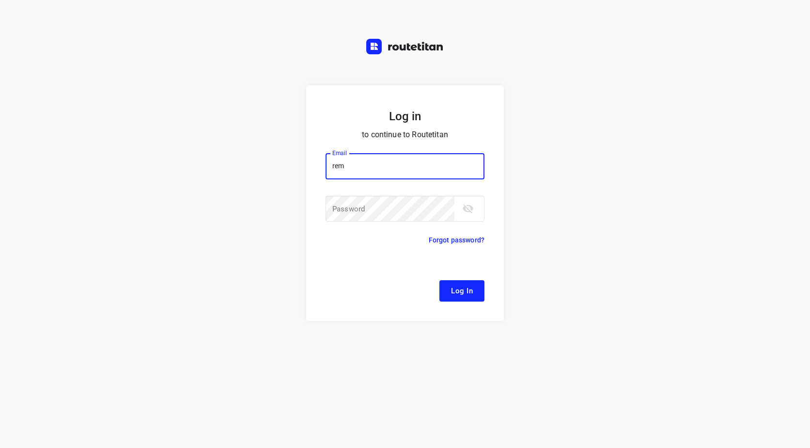
type input "[EMAIL_ADDRESS][DOMAIN_NAME]"
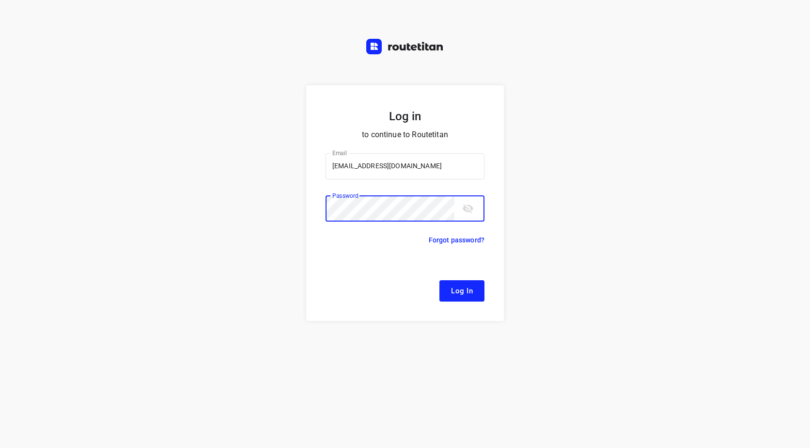
click at [440, 280] on button "Log In" at bounding box center [462, 290] width 45 height 21
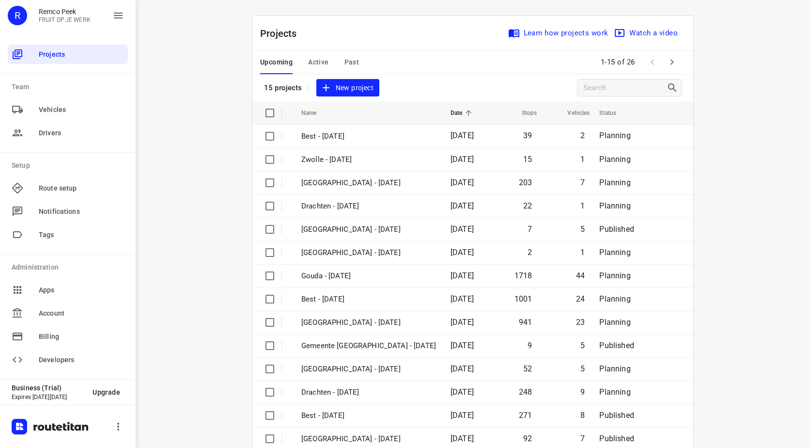
click at [666, 62] on icon "button" at bounding box center [672, 62] width 12 height 12
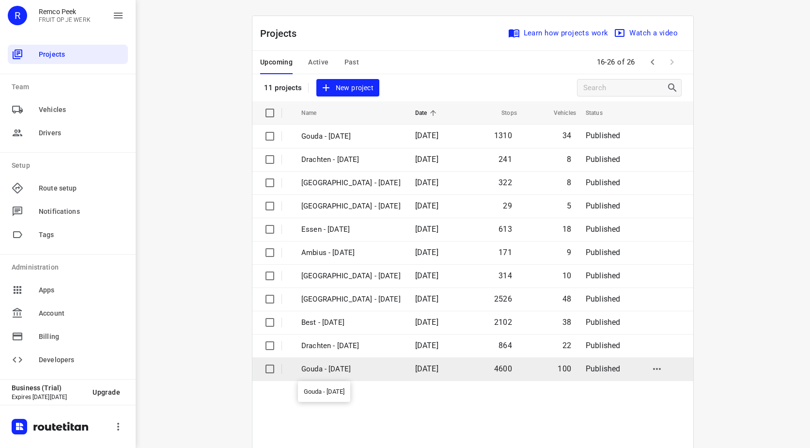
click at [341, 367] on p "Gouda - [DATE]" at bounding box center [350, 368] width 99 height 11
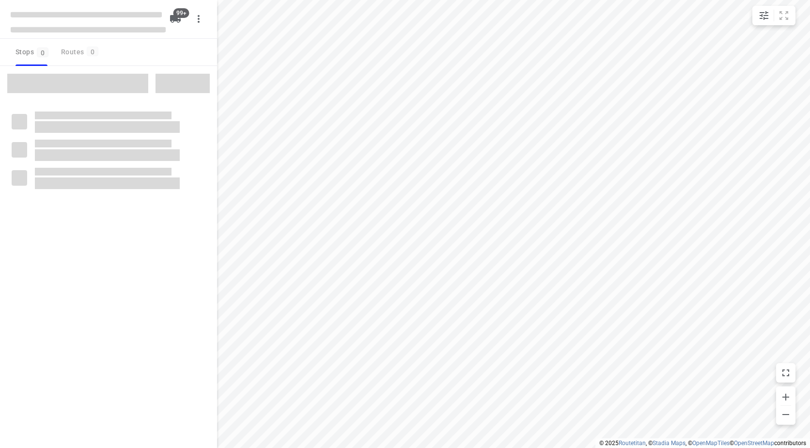
type input "distance"
checkbox input "true"
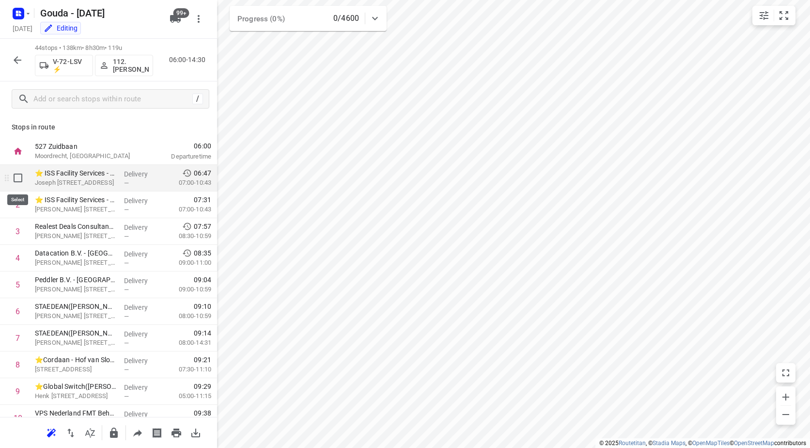
click at [17, 177] on input "checkbox" at bounding box center [17, 177] width 19 height 19
checkbox input "true"
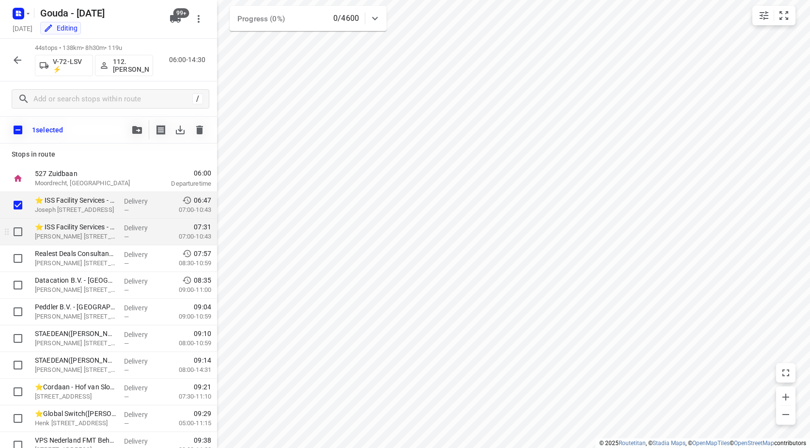
click at [16, 225] on input "checkbox" at bounding box center [17, 231] width 19 height 19
checkbox input "true"
click at [134, 125] on button "button" at bounding box center [136, 129] width 19 height 19
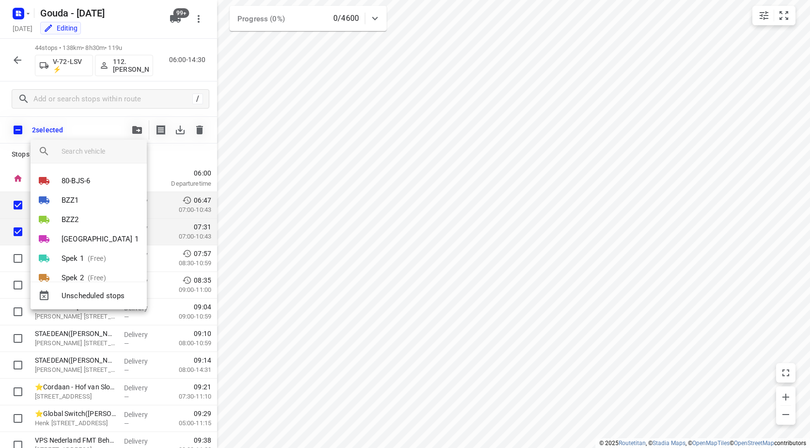
click at [119, 154] on input "search vehicle" at bounding box center [101, 151] width 78 height 15
click at [346, 152] on div at bounding box center [405, 224] width 810 height 448
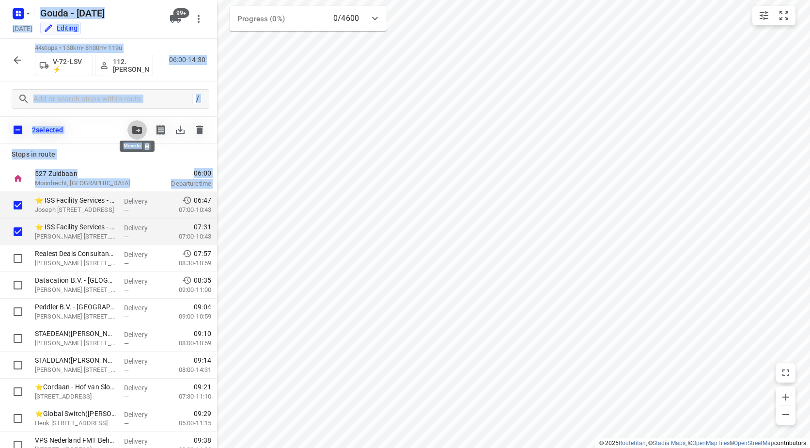
click at [138, 128] on icon "button" at bounding box center [137, 130] width 10 height 8
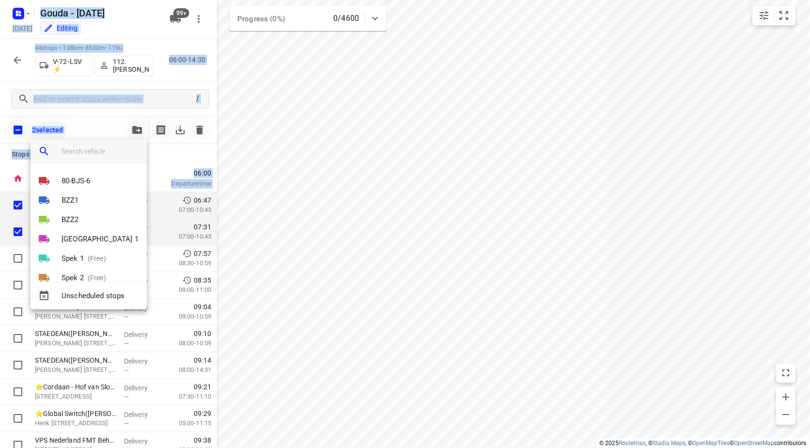
click at [102, 151] on input "search vehicle" at bounding box center [101, 151] width 78 height 15
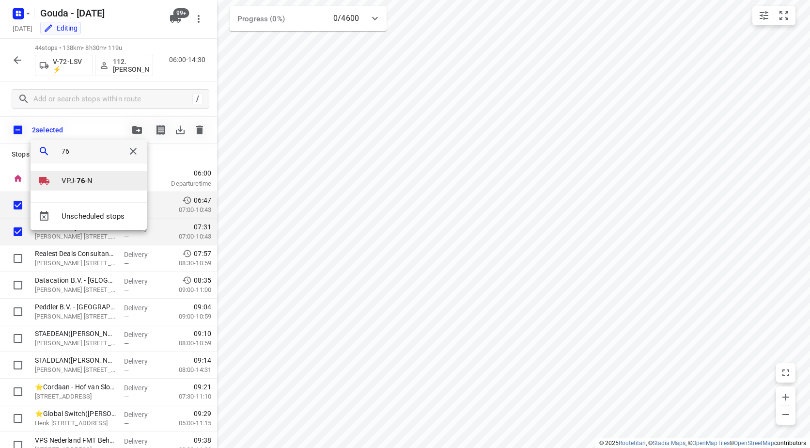
type input "76"
click at [100, 178] on li "VPJ- 76 -N" at bounding box center [89, 180] width 116 height 19
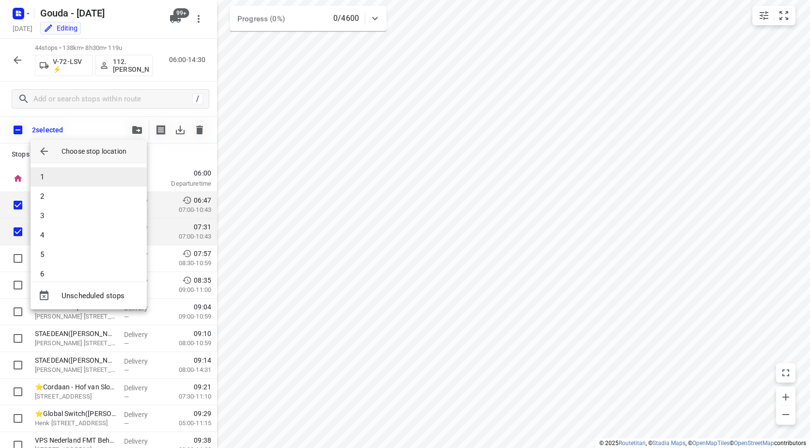
click at [92, 179] on li "1" at bounding box center [89, 176] width 116 height 19
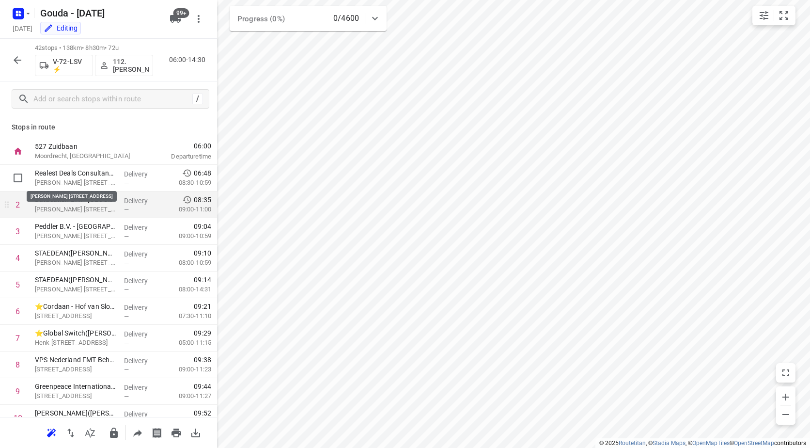
scroll to position [48, 0]
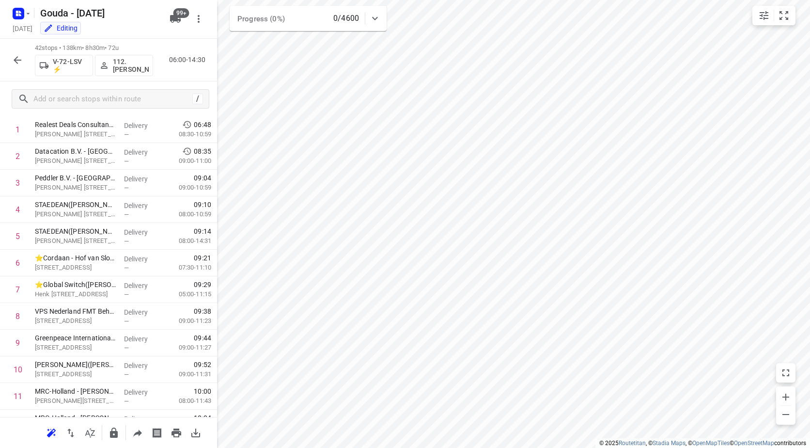
click at [119, 67] on p "112.[PERSON_NAME]" at bounding box center [131, 66] width 36 height 16
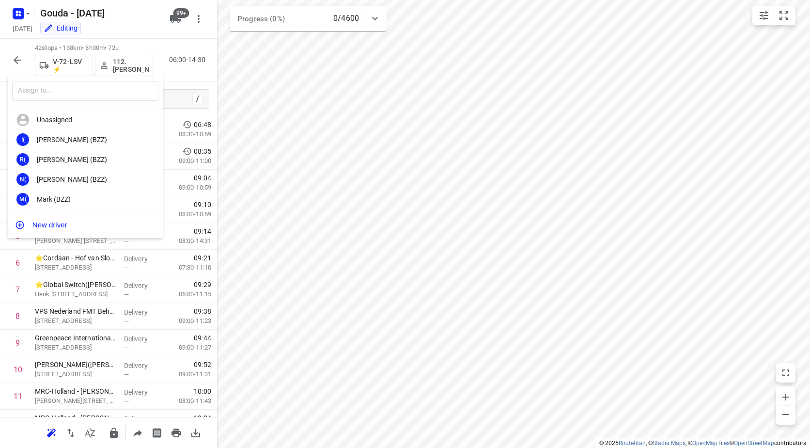
click at [125, 67] on div at bounding box center [405, 224] width 810 height 448
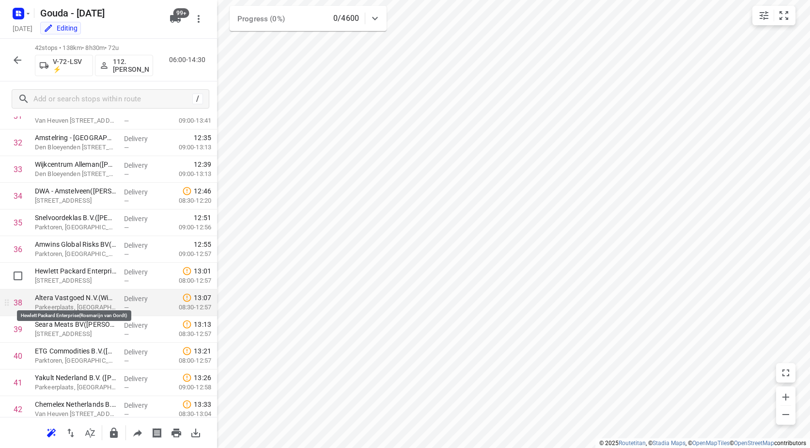
scroll to position [894, 0]
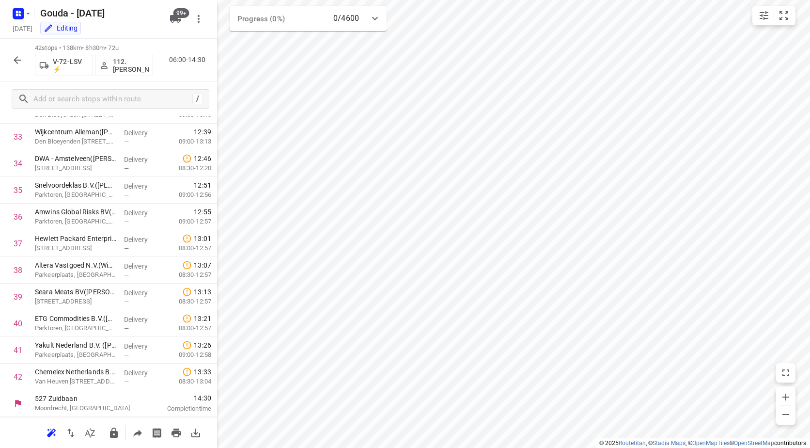
click at [117, 63] on p "112.[PERSON_NAME]" at bounding box center [131, 66] width 36 height 16
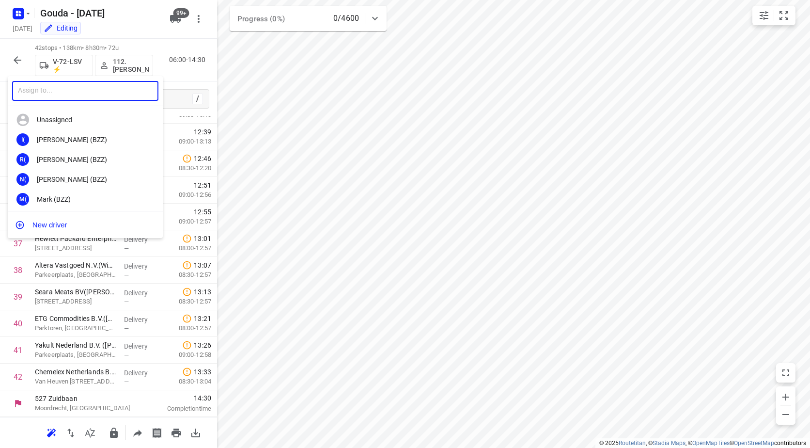
click at [118, 94] on input "text" at bounding box center [85, 91] width 146 height 20
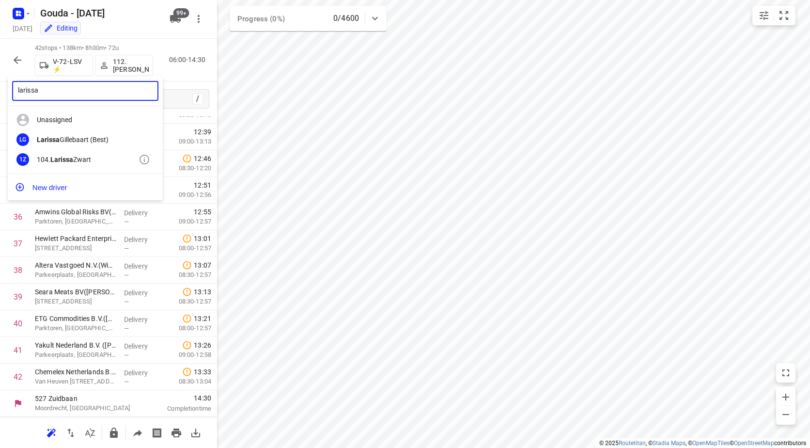
type input "larissa"
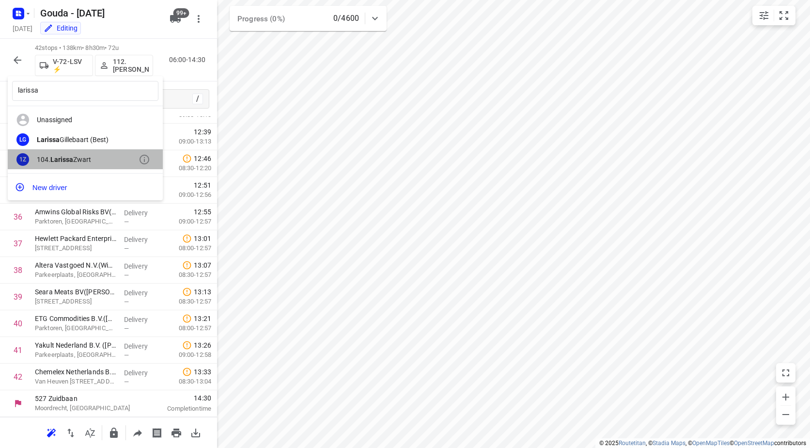
click at [84, 157] on div "104. [PERSON_NAME]" at bounding box center [88, 160] width 102 height 8
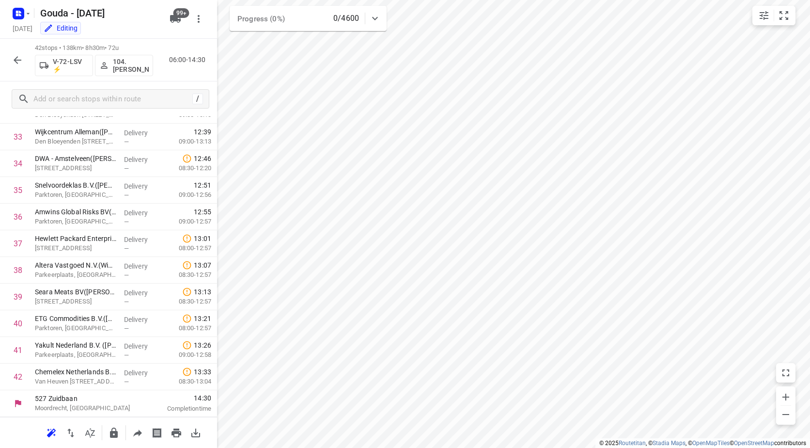
click at [9, 61] on button "button" at bounding box center [17, 59] width 19 height 19
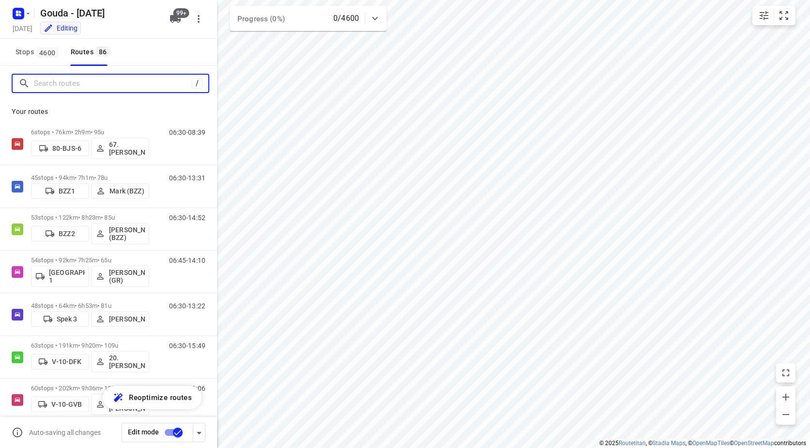
click at [47, 85] on input "Search routes" at bounding box center [113, 83] width 158 height 15
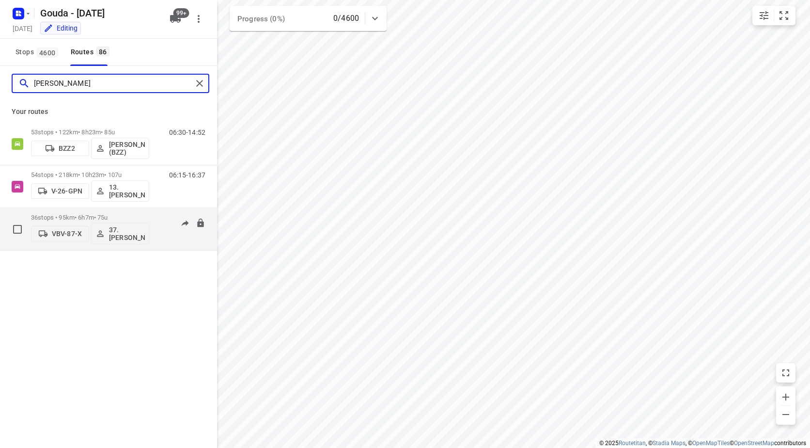
type input "[PERSON_NAME]"
click at [159, 233] on div "06:30-12:36" at bounding box center [181, 231] width 48 height 35
click at [153, 212] on div "36 stops • 95km • 6h7m • 75u VBV-87-X 37.[PERSON_NAME] 06:30-12:36" at bounding box center [124, 229] width 186 height 40
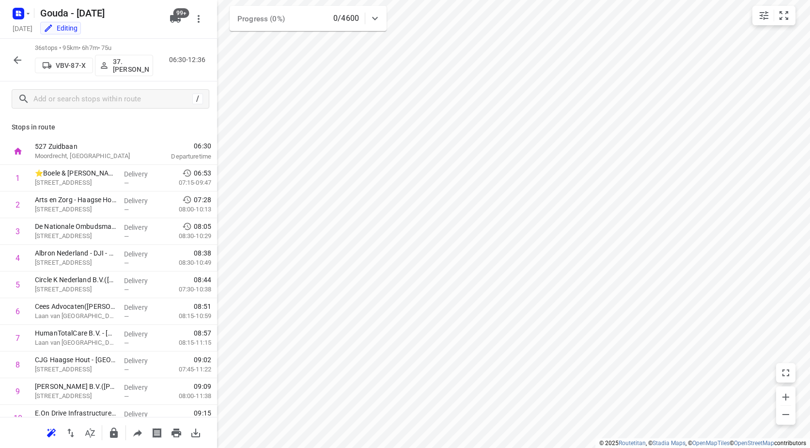
click at [140, 431] on icon "button" at bounding box center [137, 432] width 9 height 7
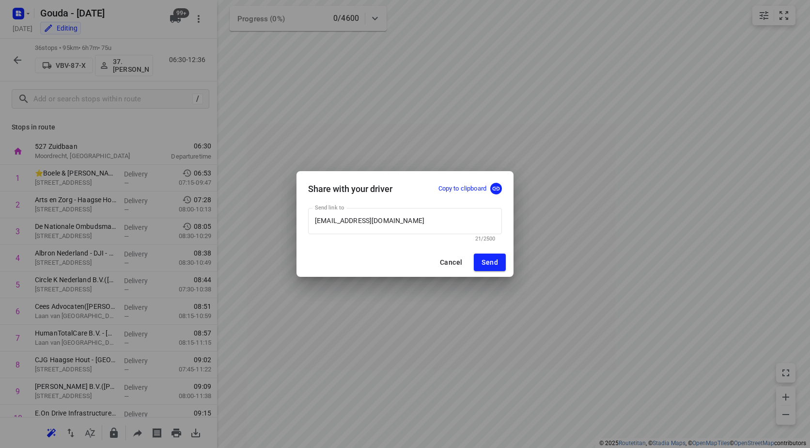
click at [466, 191] on p "Copy to clipboard" at bounding box center [463, 188] width 48 height 9
click at [444, 265] on span "Cancel" at bounding box center [451, 262] width 22 height 8
